Goal: Task Accomplishment & Management: Use online tool/utility

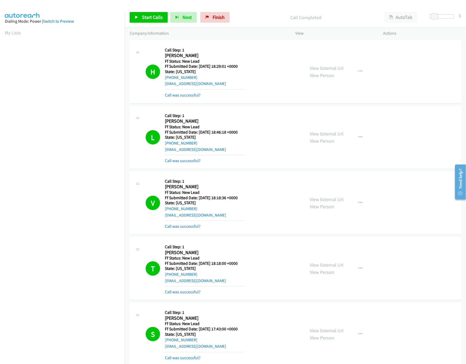
scroll to position [351, 0]
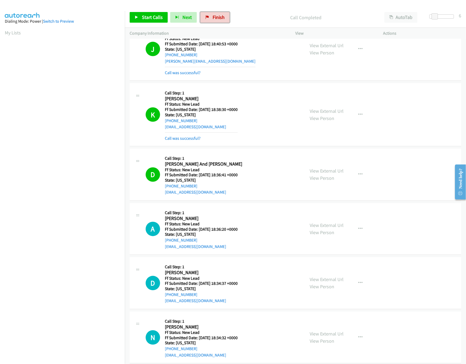
drag, startPoint x: 210, startPoint y: 19, endPoint x: 259, endPoint y: 27, distance: 48.9
click at [210, 19] on link "Finish" at bounding box center [214, 17] width 29 height 11
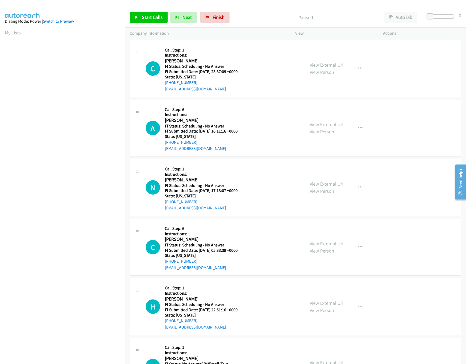
scroll to position [0, 2]
click at [154, 14] on span "Start Calls" at bounding box center [152, 17] width 21 height 6
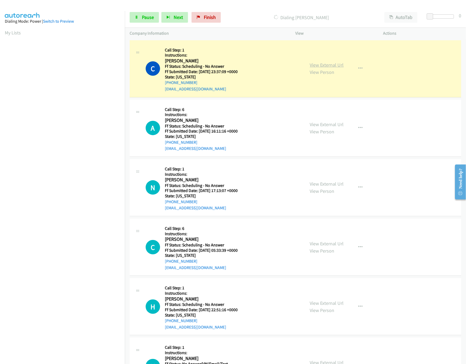
click at [326, 66] on link "View External Url" at bounding box center [327, 65] width 34 height 6
click at [324, 124] on link "View External Url" at bounding box center [327, 124] width 34 height 6
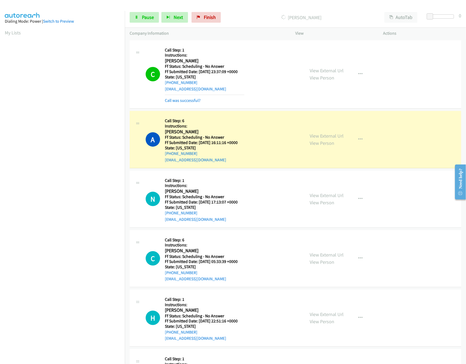
click at [319, 190] on div "View External Url View Person View External Url Email Schedule/Manage Callback …" at bounding box center [351, 198] width 93 height 47
click at [321, 194] on link "View External Url" at bounding box center [327, 195] width 34 height 6
click at [332, 252] on link "View External Url" at bounding box center [327, 255] width 34 height 6
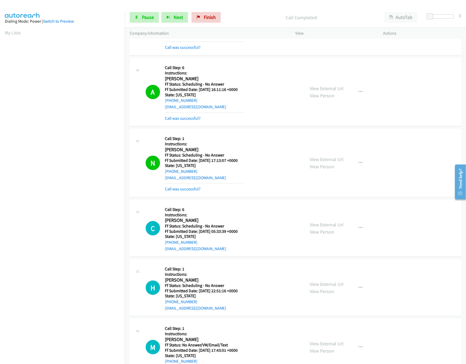
scroll to position [160, 0]
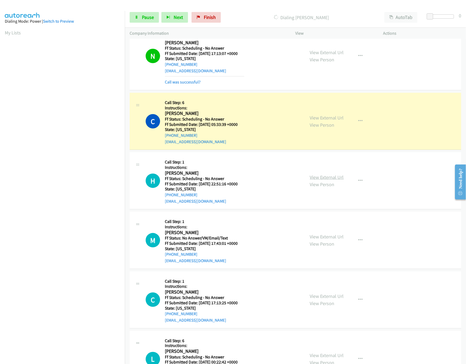
click at [327, 179] on link "View External Url" at bounding box center [327, 177] width 34 height 6
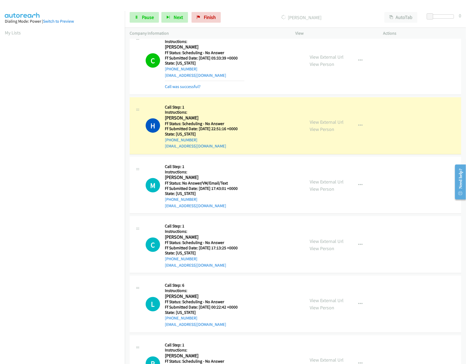
scroll to position [267, 0]
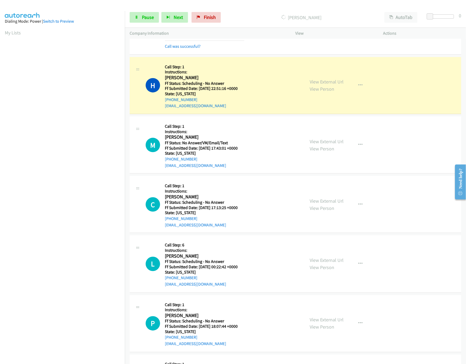
click at [305, 144] on div "View External Url View Person View External Url Email Schedule/Manage Callback …" at bounding box center [351, 144] width 93 height 47
click at [310, 142] on link "View External Url" at bounding box center [327, 141] width 34 height 6
click at [85, 319] on nav "Dialing Mode: Power | Switch to Preview My Lists" at bounding box center [62, 193] width 125 height 364
click at [138, 16] on icon at bounding box center [137, 18] width 4 height 4
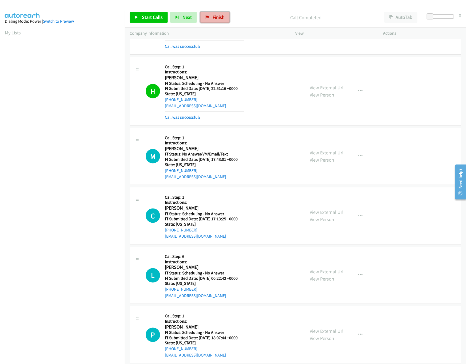
click at [222, 19] on span "Finish" at bounding box center [219, 17] width 12 height 6
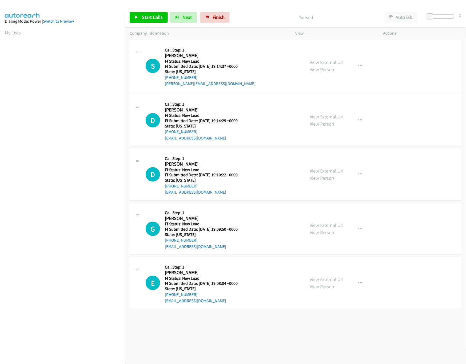
click at [333, 116] on link "View External Url" at bounding box center [327, 117] width 34 height 6
click at [334, 61] on link "View External Url" at bounding box center [327, 62] width 34 height 6
click at [143, 19] on span "Start Calls" at bounding box center [152, 17] width 21 height 6
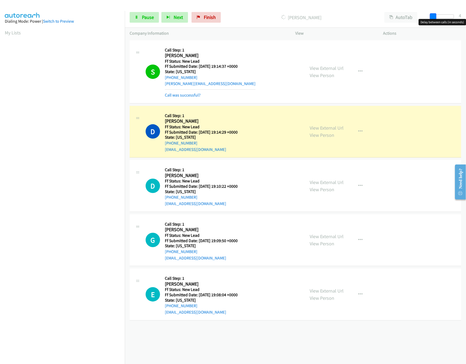
click at [432, 18] on span at bounding box center [433, 16] width 6 height 6
click at [327, 183] on link "View External Url" at bounding box center [327, 182] width 34 height 6
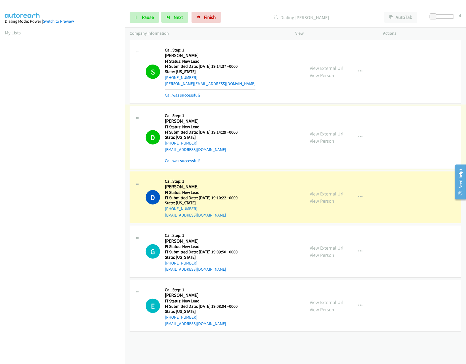
click at [193, 161] on link "Call was successful?" at bounding box center [183, 160] width 36 height 5
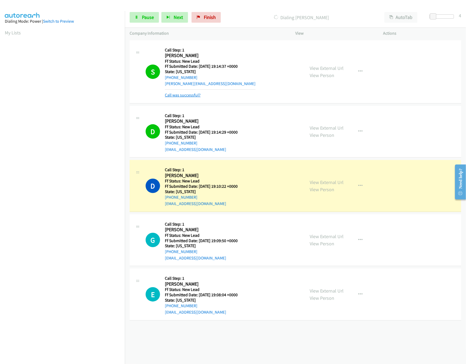
click at [195, 94] on link "Call was successful?" at bounding box center [183, 95] width 36 height 5
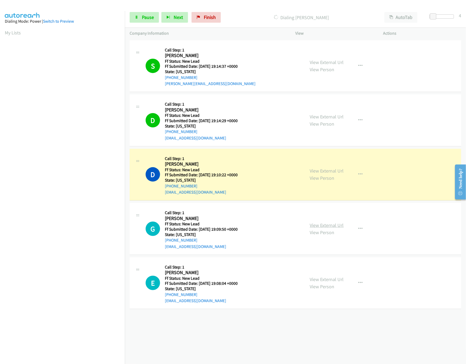
click at [332, 226] on link "View External Url" at bounding box center [327, 225] width 34 height 6
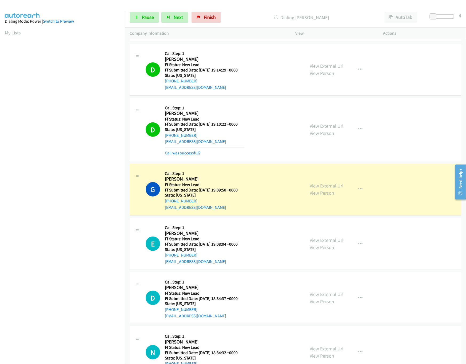
scroll to position [130, 0]
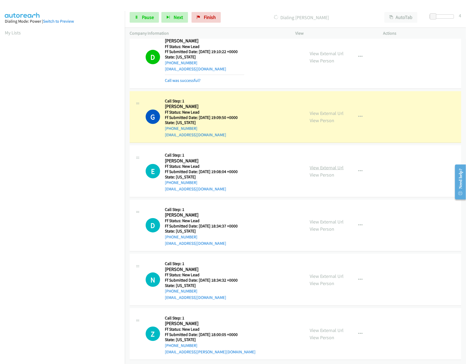
click at [324, 165] on link "View External Url" at bounding box center [327, 168] width 34 height 6
drag, startPoint x: 431, startPoint y: 18, endPoint x: 435, endPoint y: 18, distance: 4.0
click at [435, 18] on span at bounding box center [437, 16] width 6 height 6
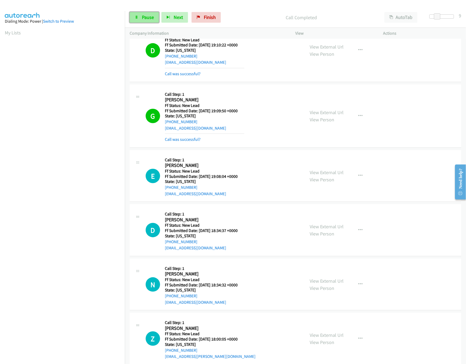
click at [149, 16] on span "Pause" at bounding box center [148, 17] width 12 height 6
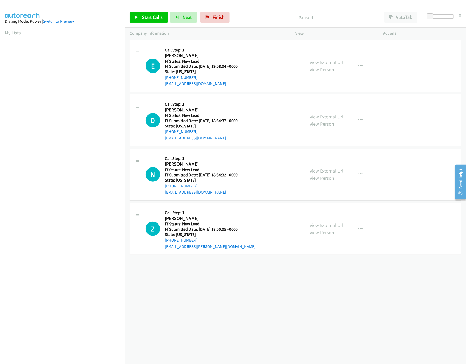
click at [219, 298] on div "+1 415-964-1034 Call failed - Please reload the list and try again The Callbar …" at bounding box center [295, 201] width 341 height 325
click at [151, 18] on span "Start Calls" at bounding box center [152, 17] width 21 height 6
click at [329, 118] on link "View External Url" at bounding box center [327, 117] width 34 height 6
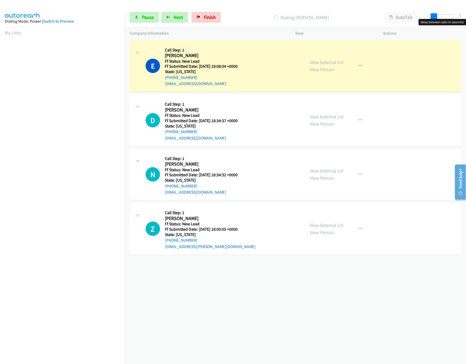
drag, startPoint x: 431, startPoint y: 14, endPoint x: 435, endPoint y: 14, distance: 3.5
click at [435, 14] on span at bounding box center [434, 16] width 6 height 6
click at [336, 170] on link "View External Url" at bounding box center [327, 171] width 34 height 6
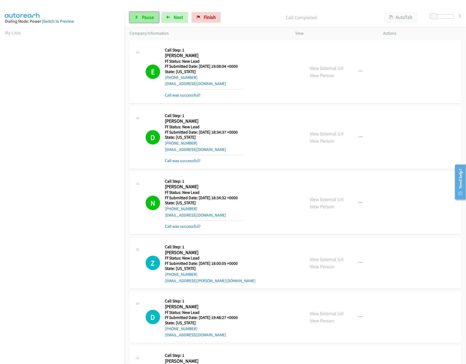
click at [133, 14] on link "Pause" at bounding box center [144, 17] width 29 height 11
click at [174, 160] on link "Call was successful?" at bounding box center [183, 160] width 36 height 5
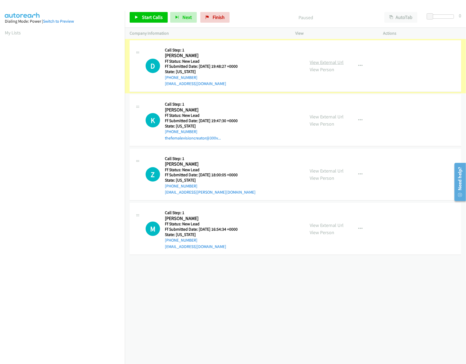
click at [338, 63] on link "View External Url" at bounding box center [327, 62] width 34 height 6
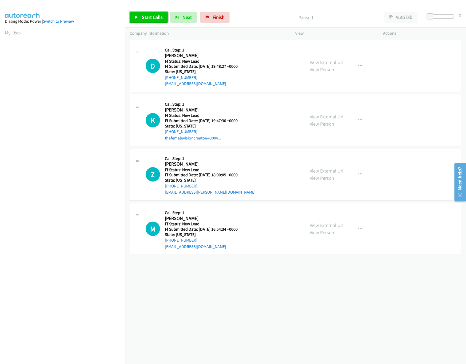
click at [141, 15] on link "Start Calls" at bounding box center [149, 17] width 38 height 11
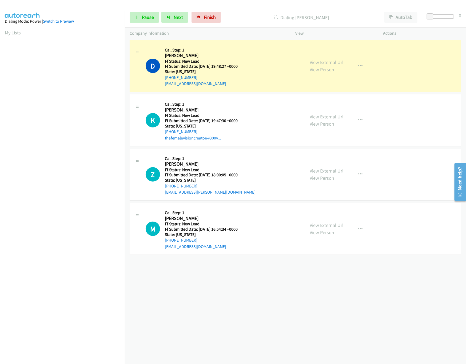
click at [269, 295] on div "[PHONE_NUMBER] Call failed - Please reload the list and try again The Callbar F…" at bounding box center [295, 201] width 341 height 325
drag, startPoint x: 296, startPoint y: 341, endPoint x: 295, endPoint y: 330, distance: 11.3
click at [296, 341] on div "[PHONE_NUMBER] Call failed - Please reload the list and try again The Callbar F…" at bounding box center [295, 201] width 341 height 325
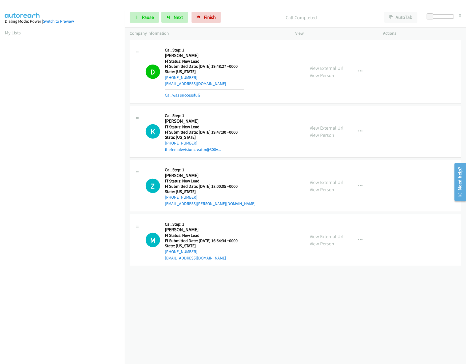
click at [316, 129] on link "View External Url" at bounding box center [327, 128] width 34 height 6
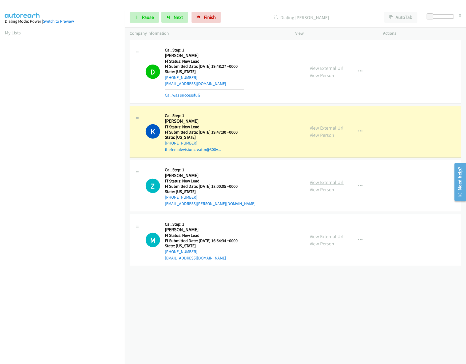
click at [326, 182] on link "View External Url" at bounding box center [327, 182] width 34 height 6
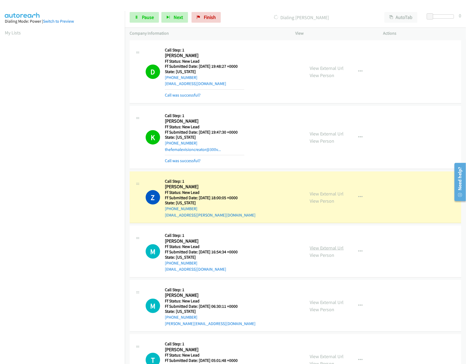
click at [322, 249] on link "View External Url" at bounding box center [327, 248] width 34 height 6
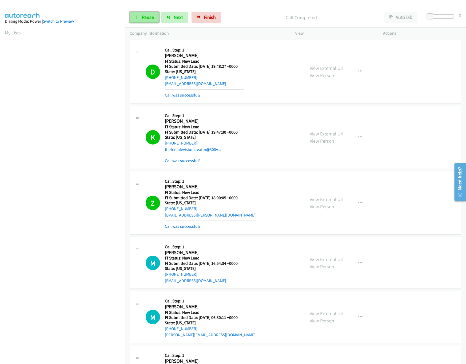
click at [139, 14] on link "Pause" at bounding box center [144, 17] width 29 height 11
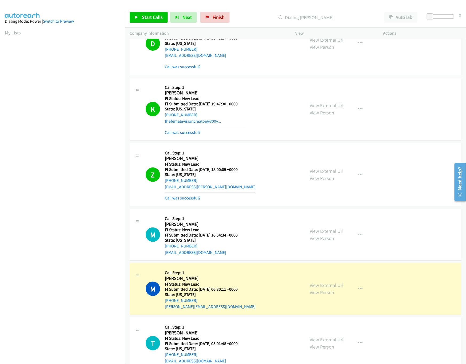
scroll to position [44, 0]
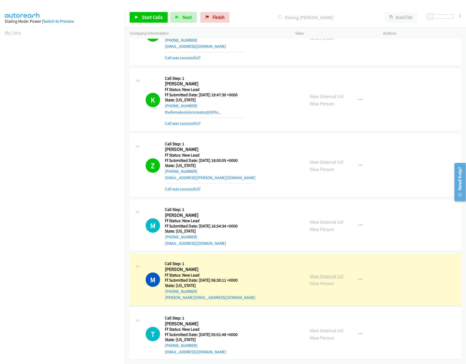
click at [313, 273] on link "View External Url" at bounding box center [327, 276] width 34 height 6
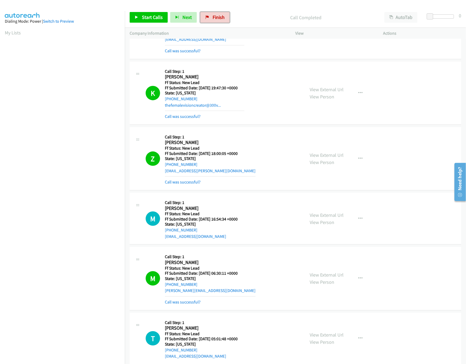
drag, startPoint x: 220, startPoint y: 15, endPoint x: 254, endPoint y: 24, distance: 35.5
click at [220, 15] on span "Finish" at bounding box center [219, 17] width 12 height 6
click at [254, 24] on div "Start Calls Pause Next Finish Call Completed AutoTab AutoTab 0" at bounding box center [295, 17] width 341 height 21
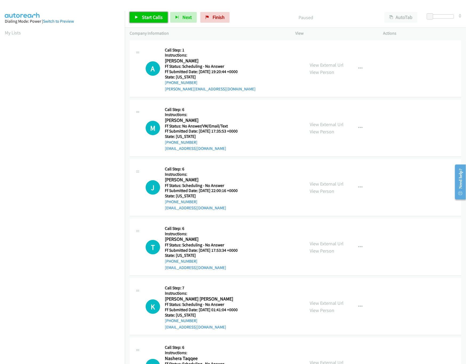
click at [140, 18] on link "Start Calls" at bounding box center [149, 17] width 38 height 11
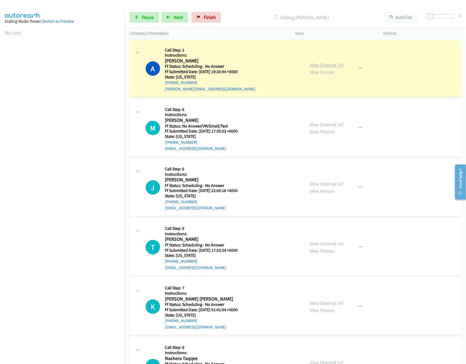
click at [335, 62] on link "View External Url" at bounding box center [327, 65] width 34 height 6
click at [333, 123] on link "View External Url" at bounding box center [327, 124] width 34 height 6
drag, startPoint x: 325, startPoint y: 185, endPoint x: 320, endPoint y: 182, distance: 5.7
click at [325, 185] on link "View External Url" at bounding box center [327, 184] width 34 height 6
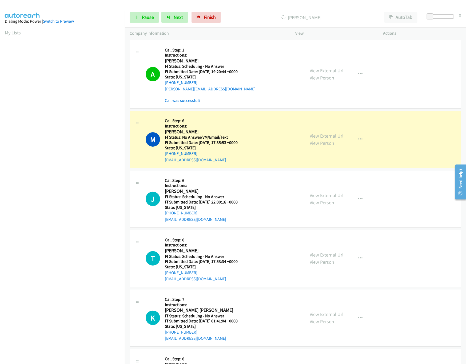
click at [82, 329] on nav "Dialing Mode: Power | Switch to Preview My Lists" at bounding box center [62, 193] width 125 height 364
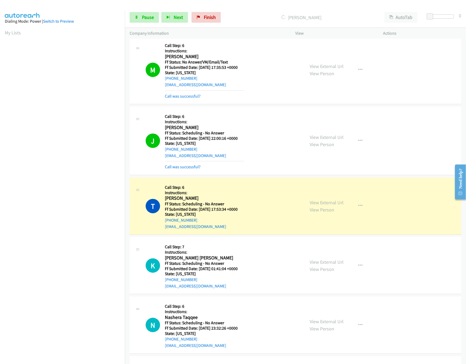
scroll to position [160, 0]
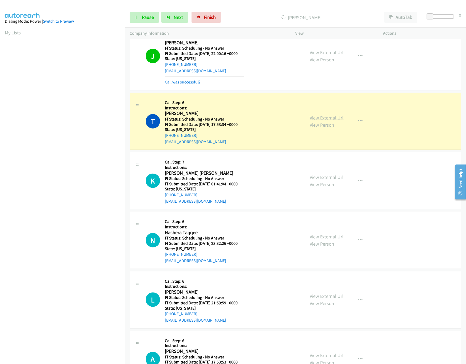
click at [334, 121] on link "View External Url" at bounding box center [327, 118] width 34 height 6
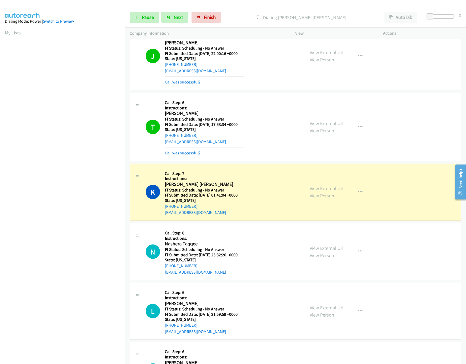
scroll to position [213, 0]
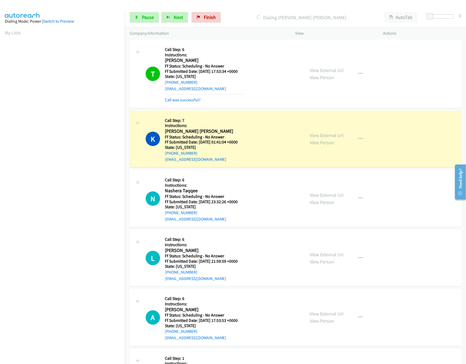
click at [341, 136] on div "View External Url View Person View External Url Email Schedule/Manage Callback …" at bounding box center [351, 138] width 93 height 47
drag, startPoint x: 339, startPoint y: 136, endPoint x: 317, endPoint y: 136, distance: 22.4
click at [339, 136] on link "View External Url" at bounding box center [327, 135] width 34 height 6
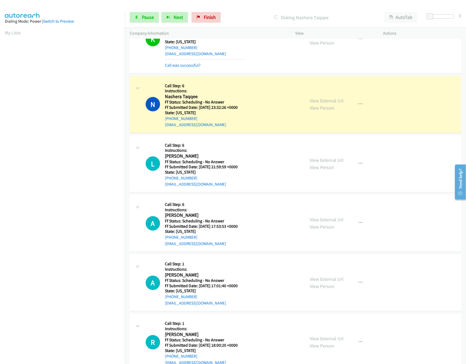
scroll to position [320, 0]
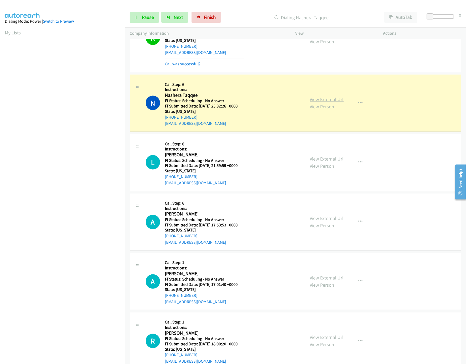
drag, startPoint x: 315, startPoint y: 99, endPoint x: 316, endPoint y: 102, distance: 3.4
click at [316, 100] on link "View External Url" at bounding box center [327, 99] width 34 height 6
click at [142, 20] on span "Pause" at bounding box center [148, 17] width 12 height 6
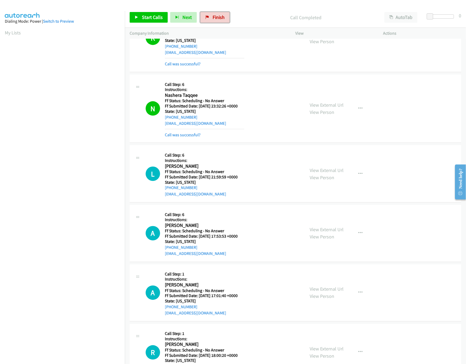
drag, startPoint x: 215, startPoint y: 12, endPoint x: 263, endPoint y: 29, distance: 50.9
click at [215, 12] on link "Finish" at bounding box center [214, 17] width 29 height 11
click at [263, 29] on div "Company Information" at bounding box center [208, 33] width 166 height 11
